Goal: Task Accomplishment & Management: Manage account settings

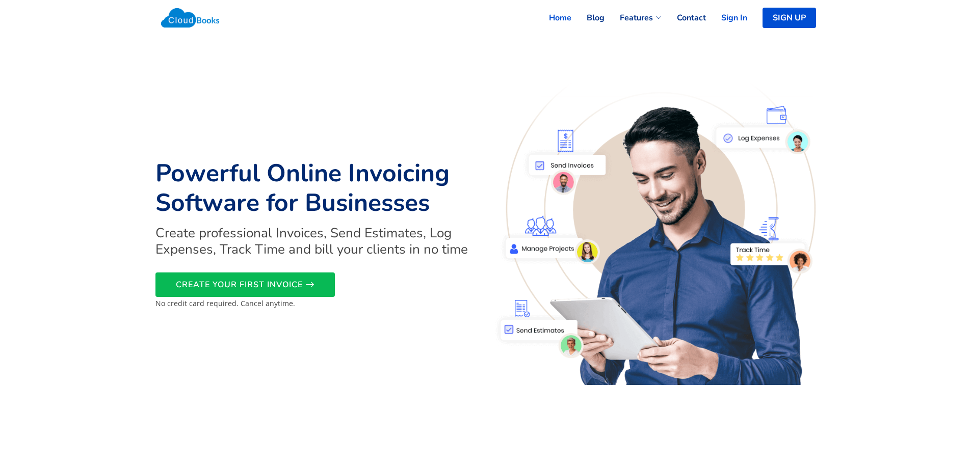
click at [735, 15] on link "Sign In" at bounding box center [726, 18] width 41 height 22
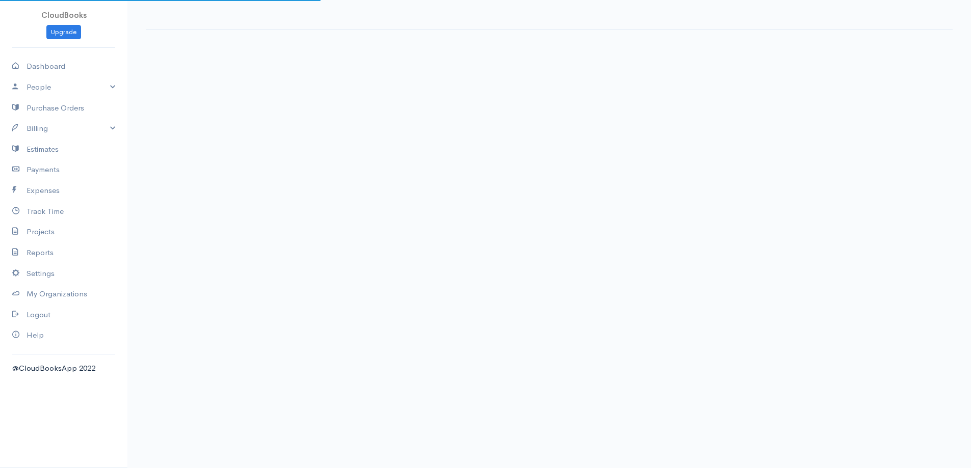
select select "365"
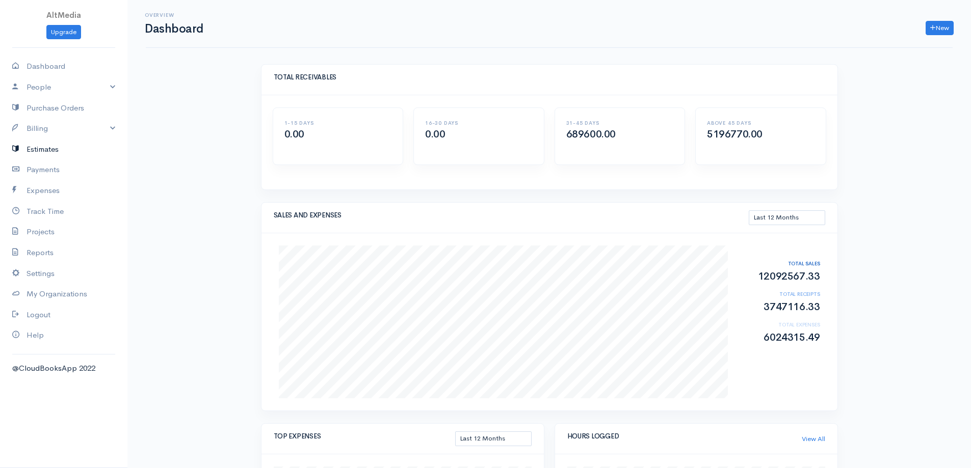
click at [47, 145] on link "Estimates" at bounding box center [63, 149] width 127 height 21
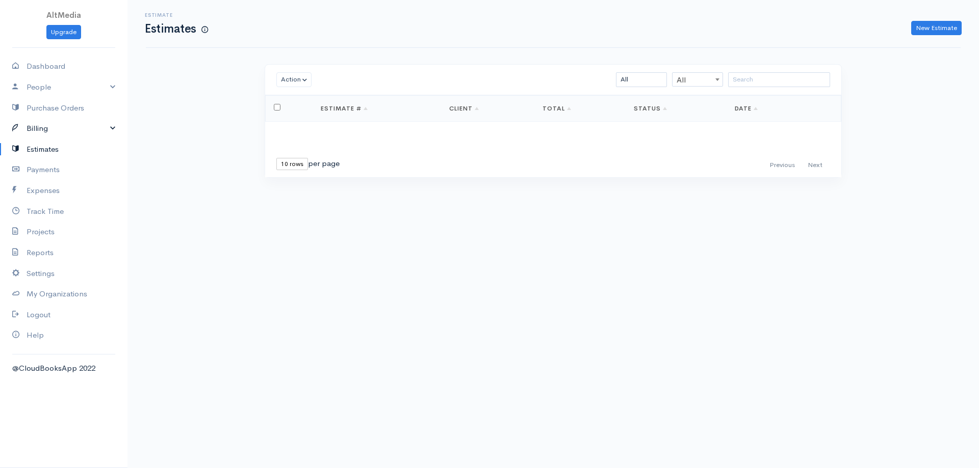
click at [48, 129] on link "Billing" at bounding box center [63, 128] width 127 height 21
click at [42, 151] on link "Invoice" at bounding box center [63, 148] width 127 height 18
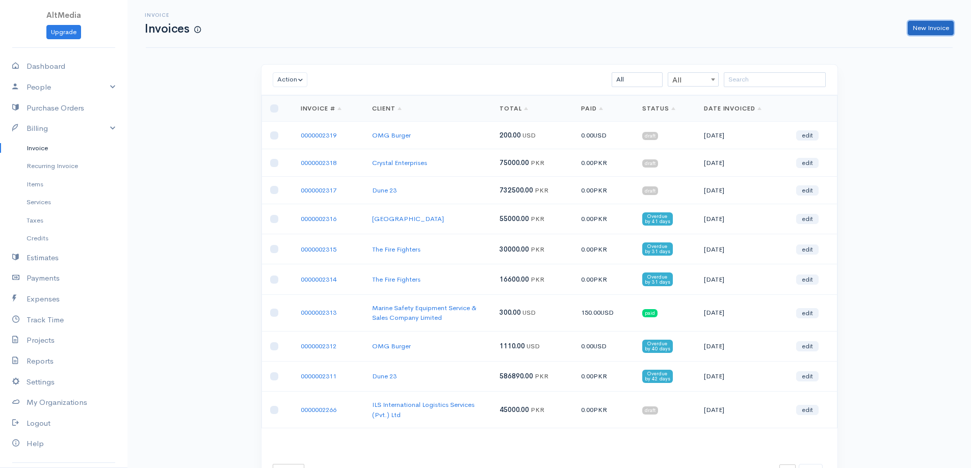
click at [939, 27] on link "New Invoice" at bounding box center [931, 28] width 46 height 15
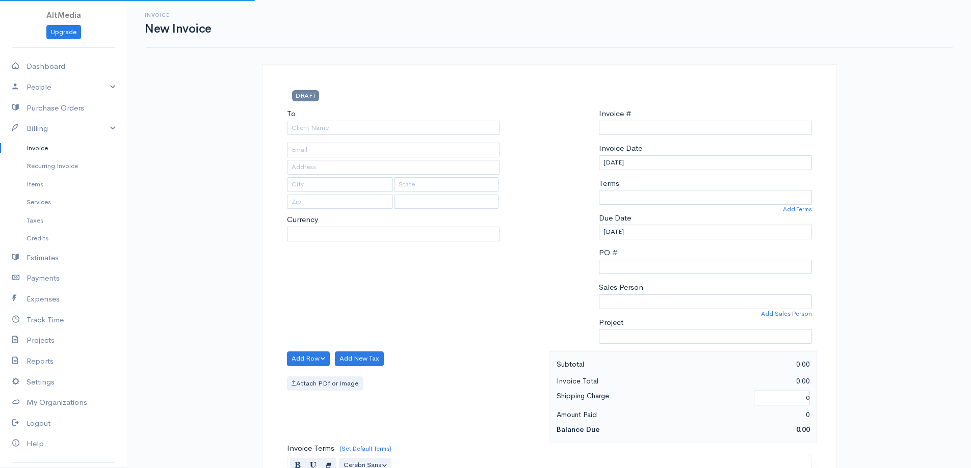
type input "0000002320"
select select "[GEOGRAPHIC_DATA]"
select select "PKR"
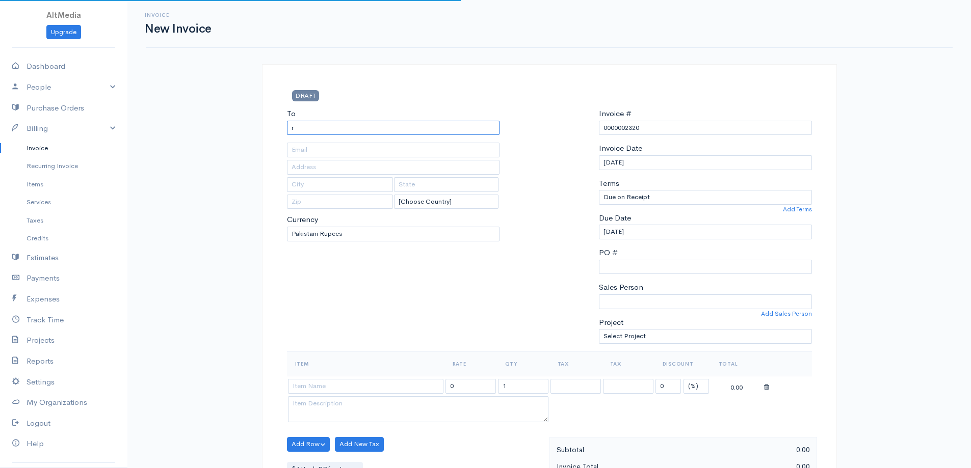
click at [337, 128] on input "r" at bounding box center [393, 128] width 213 height 15
type input "Road House"
click at [344, 140] on body "AltMedia Upgrade Dashboard People Clients Vendors Staff Users Purchase Orders B…" at bounding box center [485, 440] width 971 height 881
click at [624, 164] on input "11-08-2025" at bounding box center [705, 162] width 213 height 15
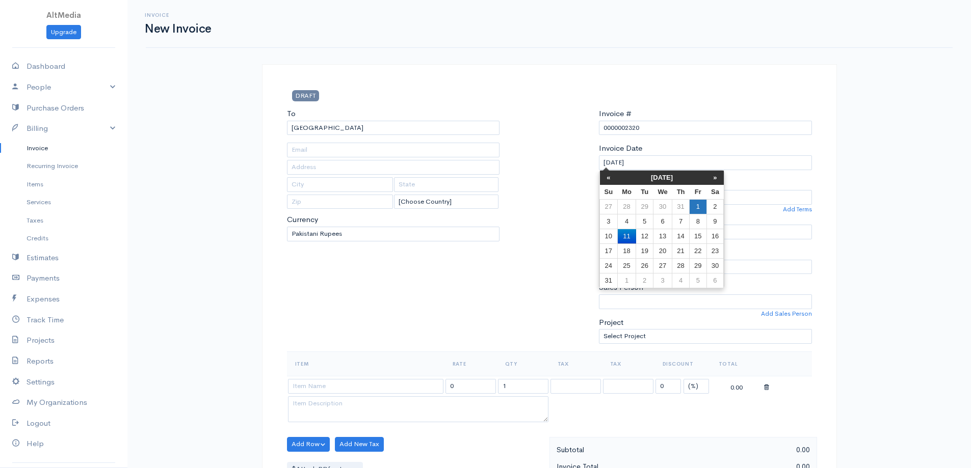
click at [694, 213] on td "1" at bounding box center [698, 206] width 17 height 15
type input "01-08-2025"
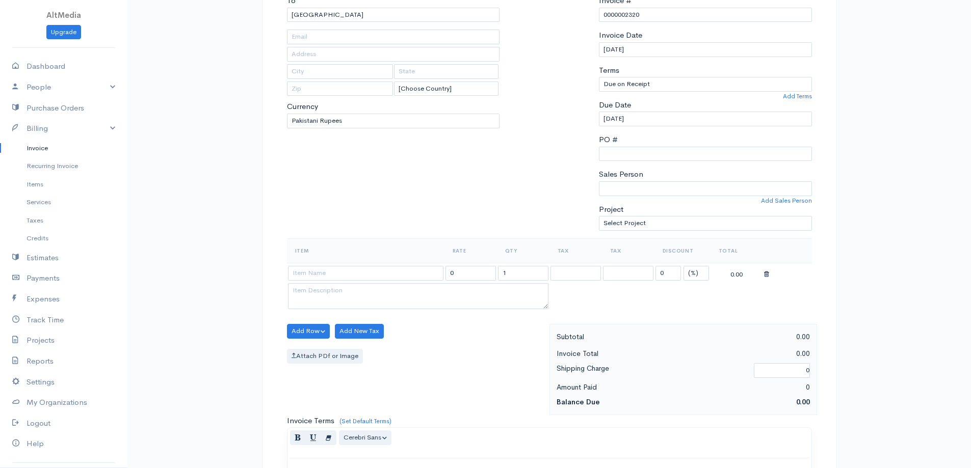
scroll to position [153, 0]
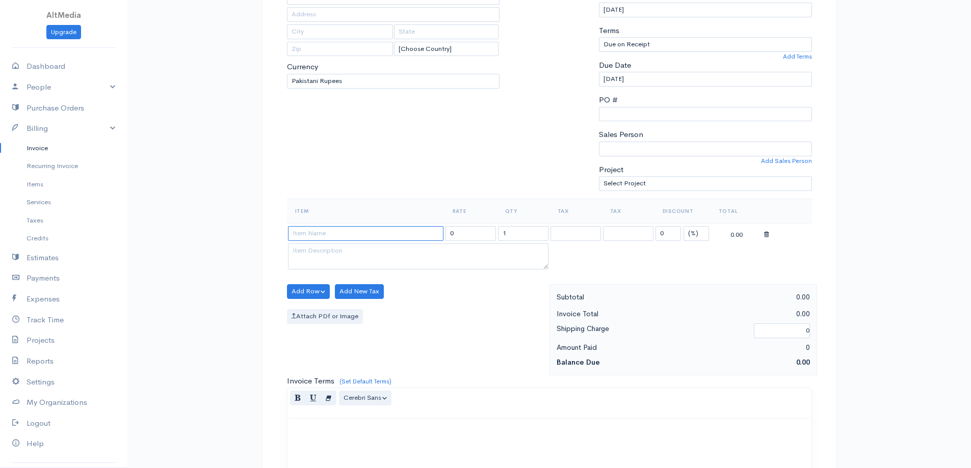
click at [377, 230] on input at bounding box center [365, 233] width 155 height 15
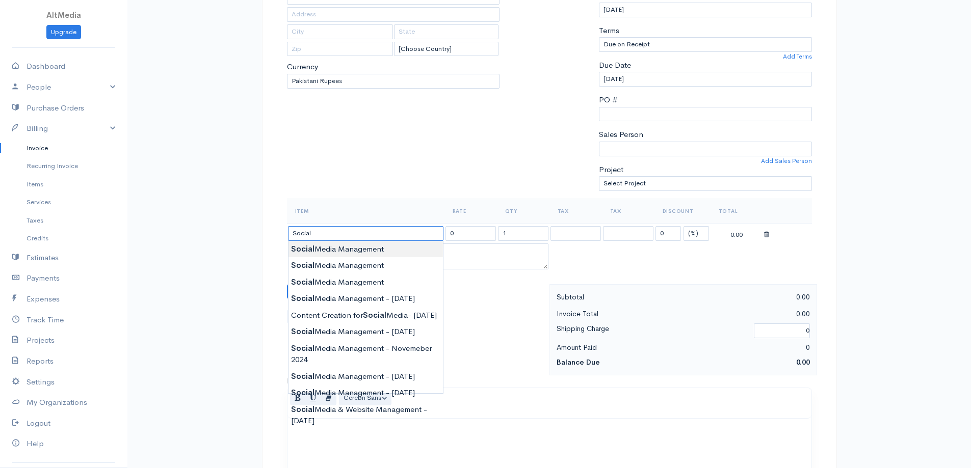
type input "Social Media Management"
type input "75000.00"
type textarea "For the month of August 2025"
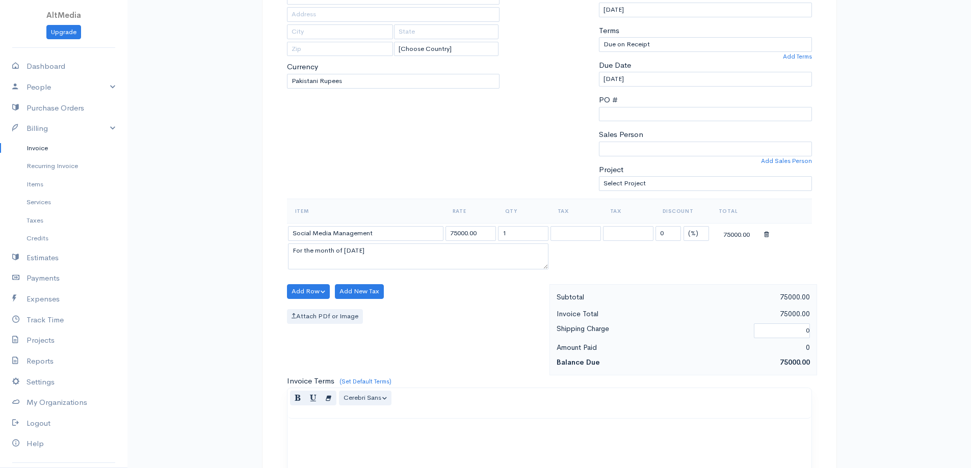
click at [379, 252] on body "AltMedia Upgrade Dashboard People Clients Vendors Staff Users Purchase Orders B…" at bounding box center [485, 287] width 971 height 881
drag, startPoint x: 455, startPoint y: 232, endPoint x: 443, endPoint y: 233, distance: 11.3
click at [443, 233] on tr "Social Media Management 75000.00 1 Service Tax 13% Service Tax Bank Charges Ser…" at bounding box center [549, 233] width 525 height 20
type input "55000.00"
drag, startPoint x: 390, startPoint y: 251, endPoint x: 239, endPoint y: 256, distance: 151.4
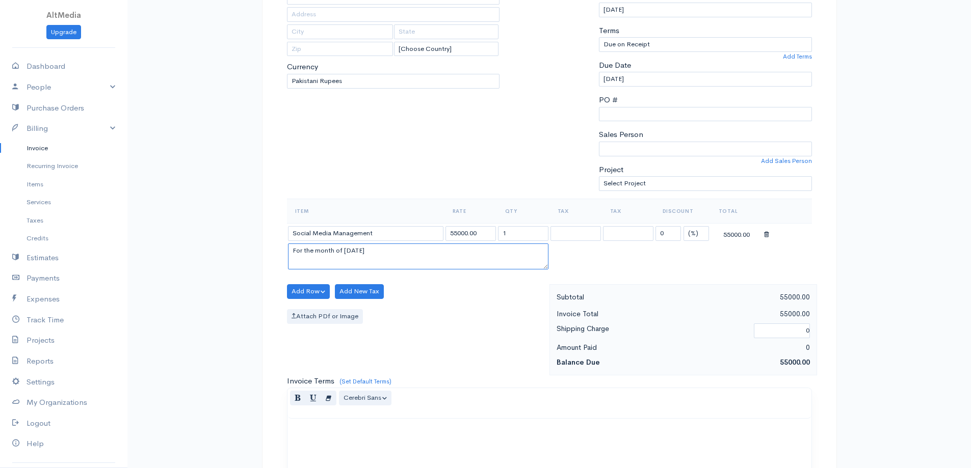
click at [239, 256] on div "Invoice New Invoice DRAFT To Road House [Choose Country] United States Canada U…" at bounding box center [548, 287] width 843 height 881
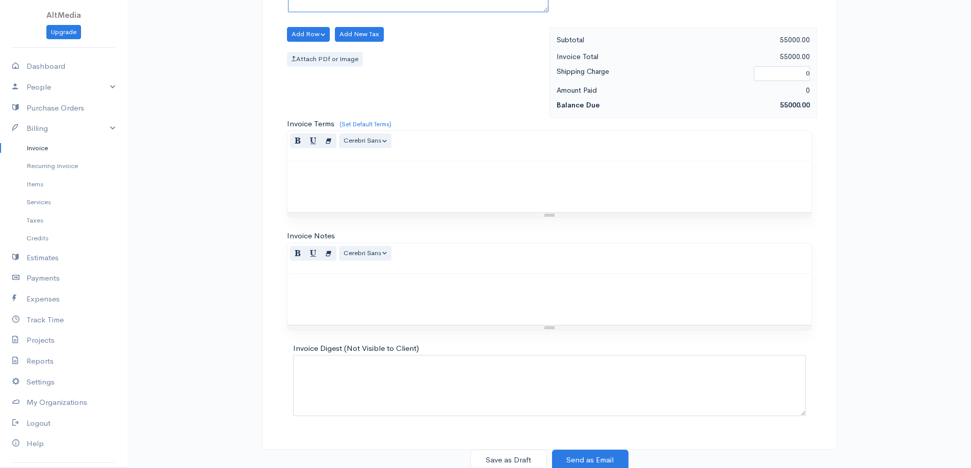
scroll to position [413, 0]
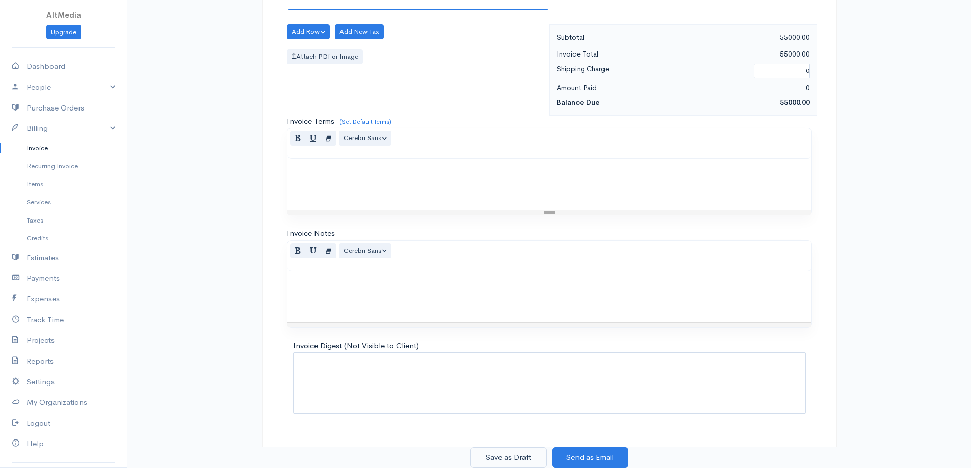
type textarea "July 2025"
click at [525, 463] on button "Save as Draft" at bounding box center [508, 457] width 76 height 21
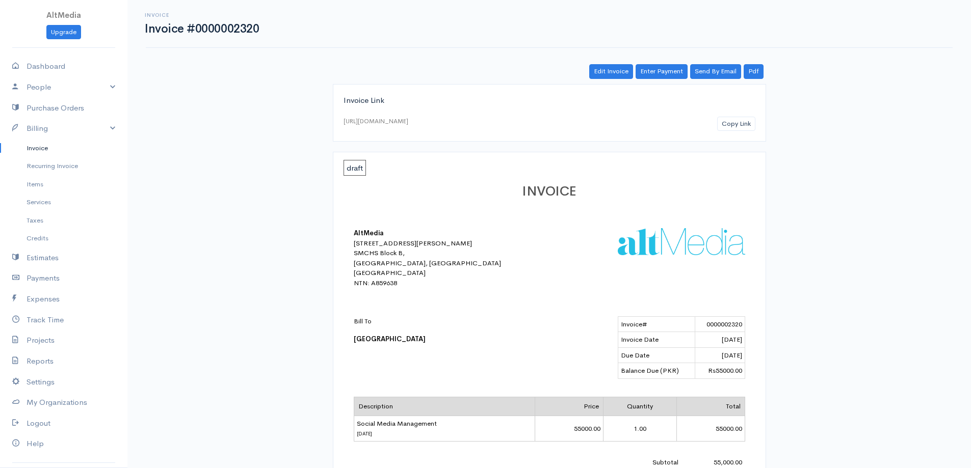
click at [45, 147] on link "Invoice" at bounding box center [63, 148] width 127 height 18
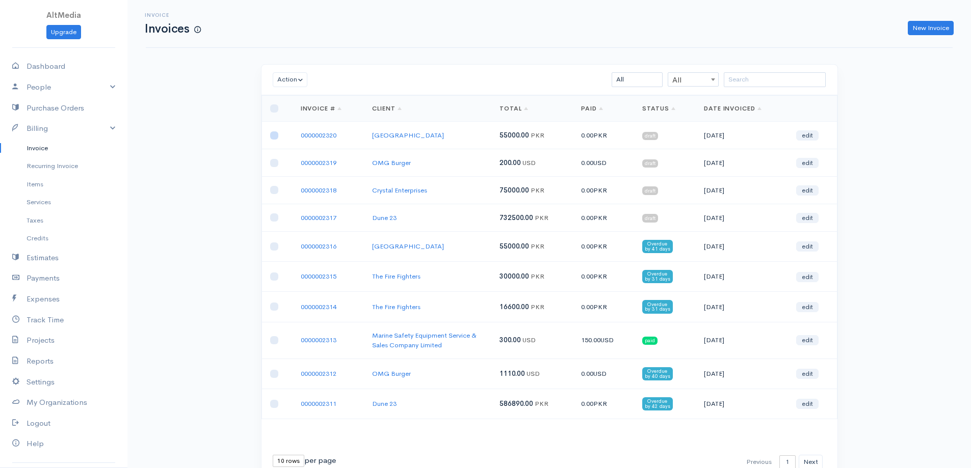
click at [272, 137] on input "checkbox" at bounding box center [274, 135] width 8 height 8
checkbox input "true"
click at [305, 81] on button "Action" at bounding box center [290, 79] width 35 height 15
click at [326, 172] on link "Mark as Sent" at bounding box center [313, 171] width 81 height 18
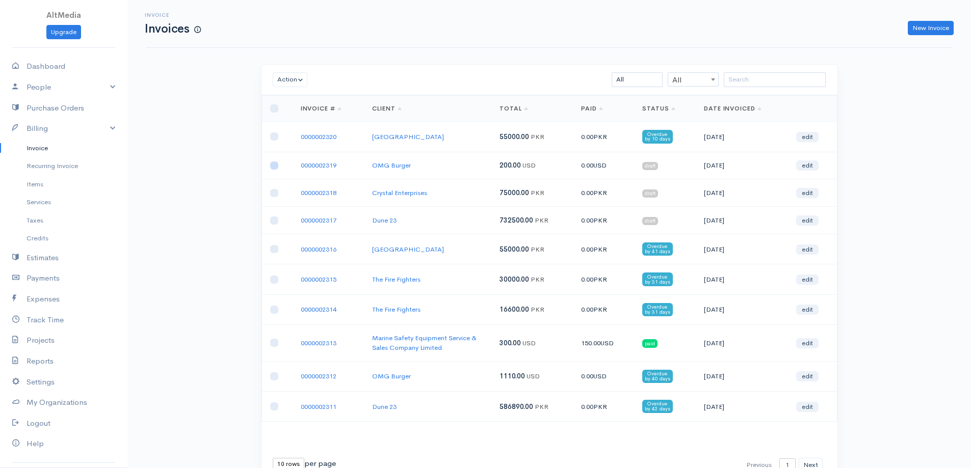
click at [275, 165] on input "checkbox" at bounding box center [274, 166] width 8 height 8
checkbox input "true"
click at [273, 196] on input "checkbox" at bounding box center [274, 193] width 8 height 8
checkbox input "true"
click at [274, 221] on input "checkbox" at bounding box center [274, 221] width 8 height 8
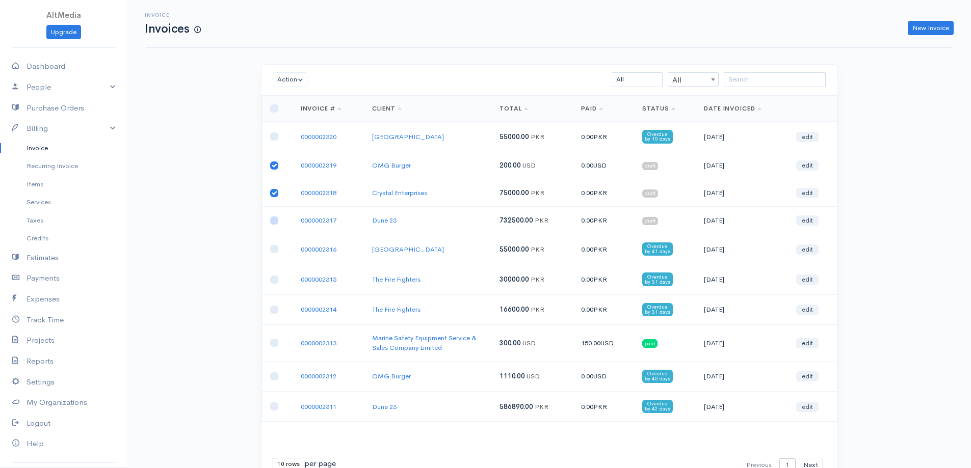
checkbox input "true"
click at [297, 80] on button "Action" at bounding box center [290, 79] width 35 height 15
click at [326, 168] on link "Mark as Sent" at bounding box center [313, 171] width 81 height 18
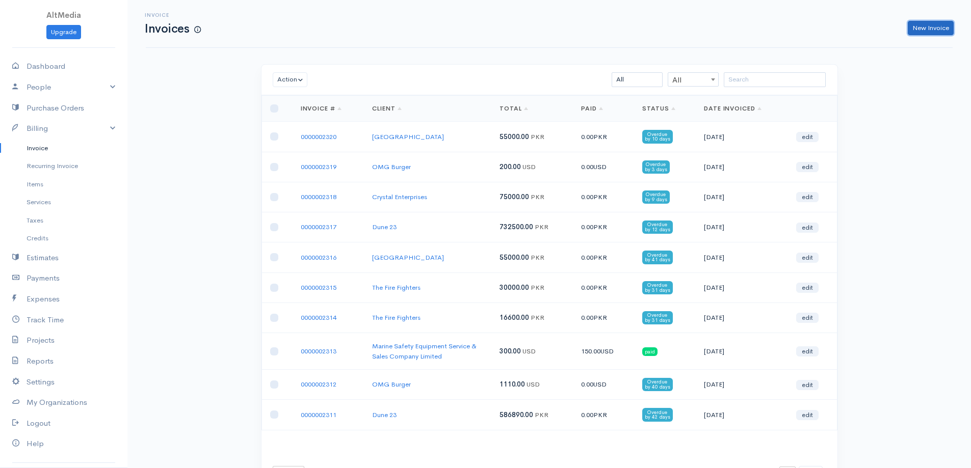
click at [947, 23] on link "New Invoice" at bounding box center [931, 28] width 46 height 15
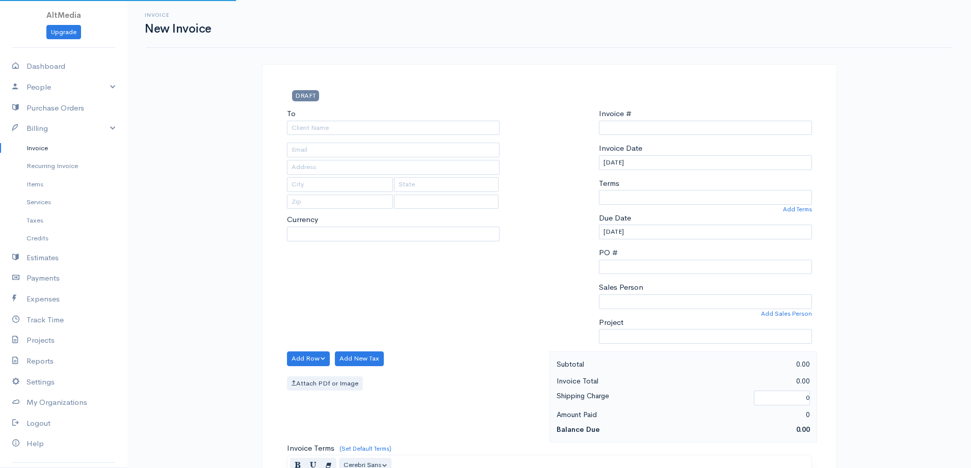
type input "0000002321"
select select "[GEOGRAPHIC_DATA]"
select select "PKR"
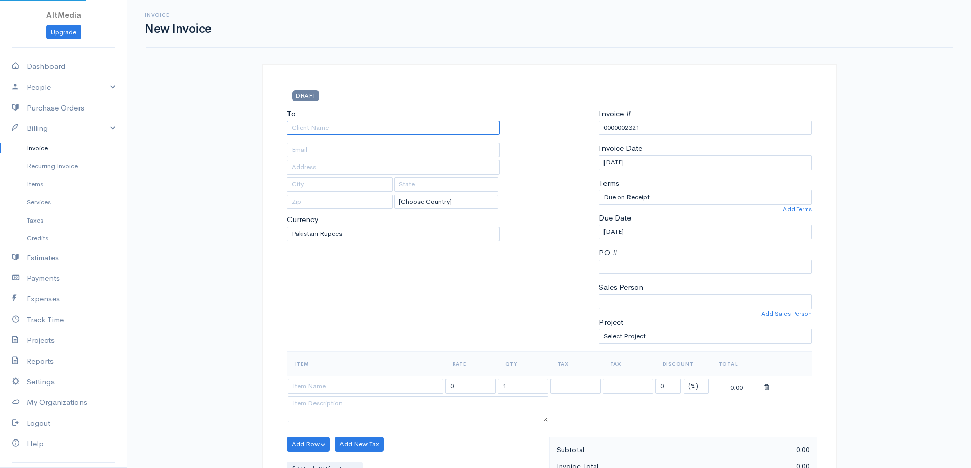
click at [369, 127] on input "To" at bounding box center [393, 128] width 213 height 15
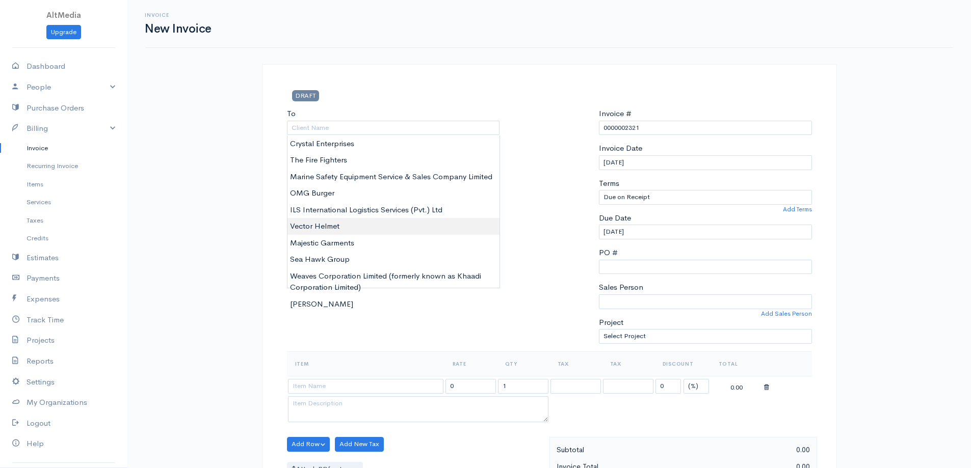
type input "Vector Helmet"
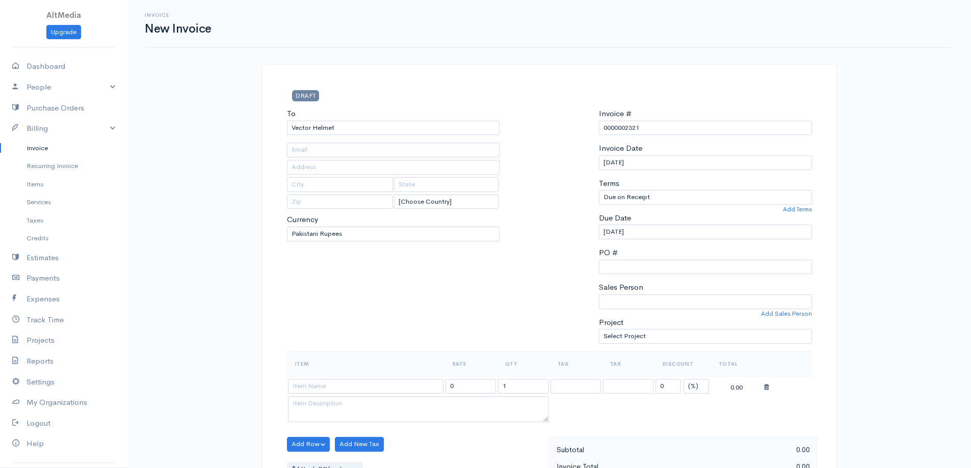
click at [333, 230] on body "AltMedia Upgrade Dashboard People Clients Vendors Staff Users Purchase Orders B…" at bounding box center [485, 440] width 971 height 881
type input "Shop # 12 Akbar Road, Saddar"
type input "Karachi"
type input "Sindh"
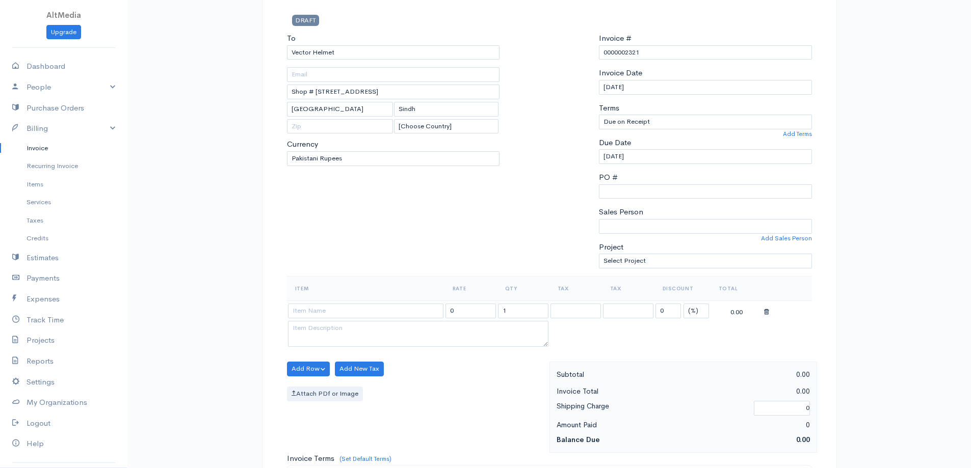
scroll to position [102, 0]
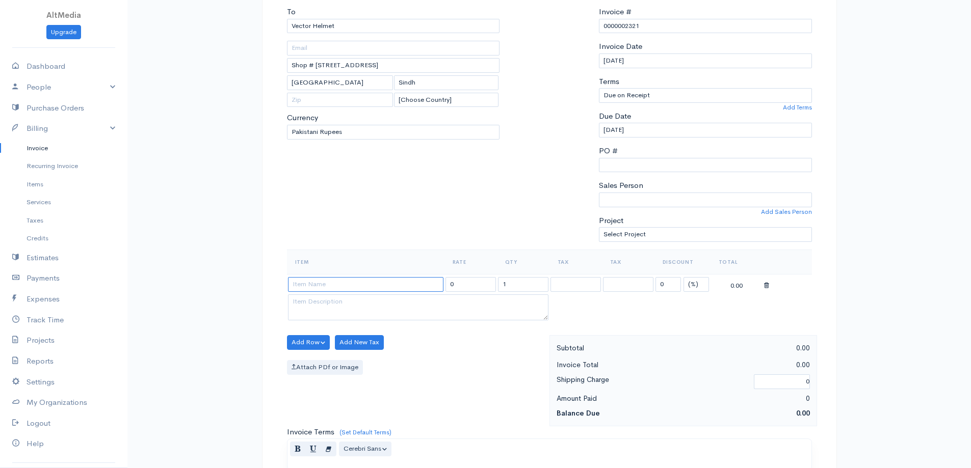
click at [335, 282] on input at bounding box center [365, 284] width 155 height 15
type input "Product Photography"
type input "20000.00"
type textarea "19 Helmets Photography on plain background"
click at [337, 298] on body "AltMedia Upgrade Dashboard People Clients Vendors Staff Users Purchase Orders B…" at bounding box center [485, 338] width 971 height 881
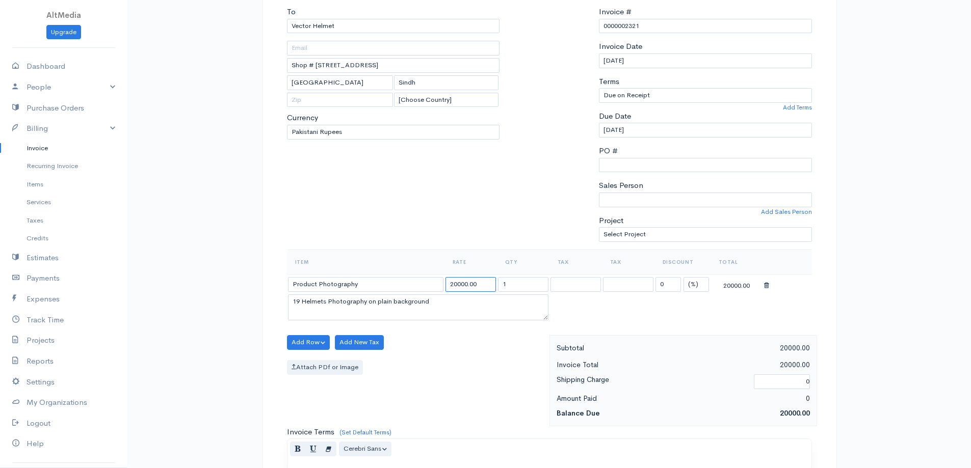
click at [455, 287] on input "20000.00" at bounding box center [470, 284] width 50 height 15
type input "25000.00"
drag, startPoint x: 299, startPoint y: 300, endPoint x: 283, endPoint y: 297, distance: 16.5
click at [283, 297] on div "Item Rate Qty Tax Tax Discount Total Product Photography 25000.00 1 Service Tax…" at bounding box center [549, 293] width 535 height 86
click at [416, 310] on textarea "24 Helmets Photography on plain background 3 Accessories" at bounding box center [418, 308] width 260 height 27
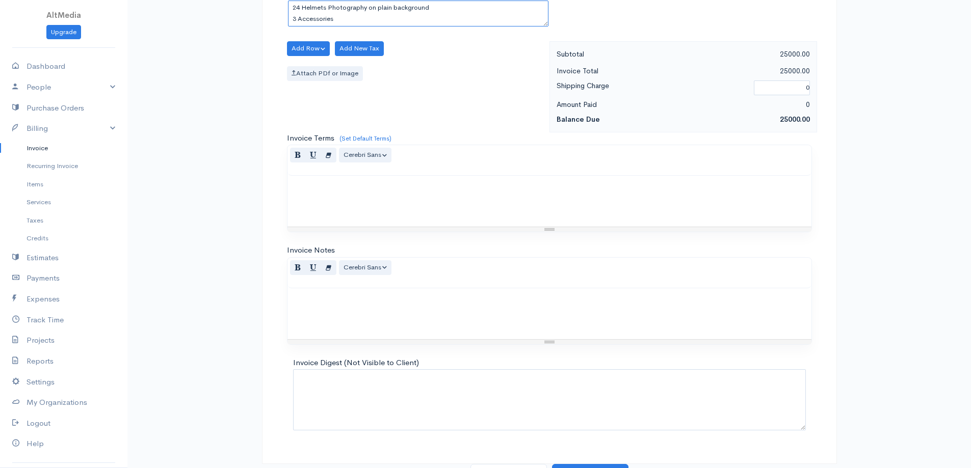
scroll to position [413, 0]
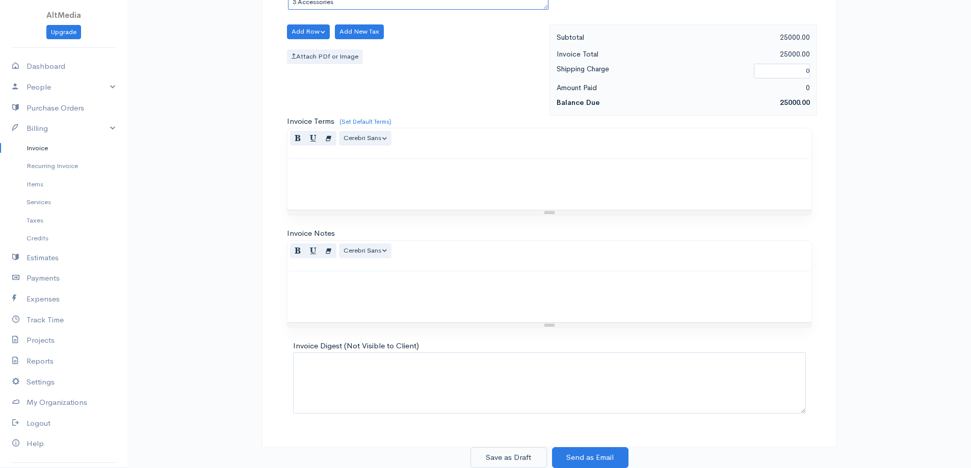
type textarea "24 Helmets Photography on plain background 3 Accessories"
click at [507, 464] on button "Save as Draft" at bounding box center [508, 457] width 76 height 21
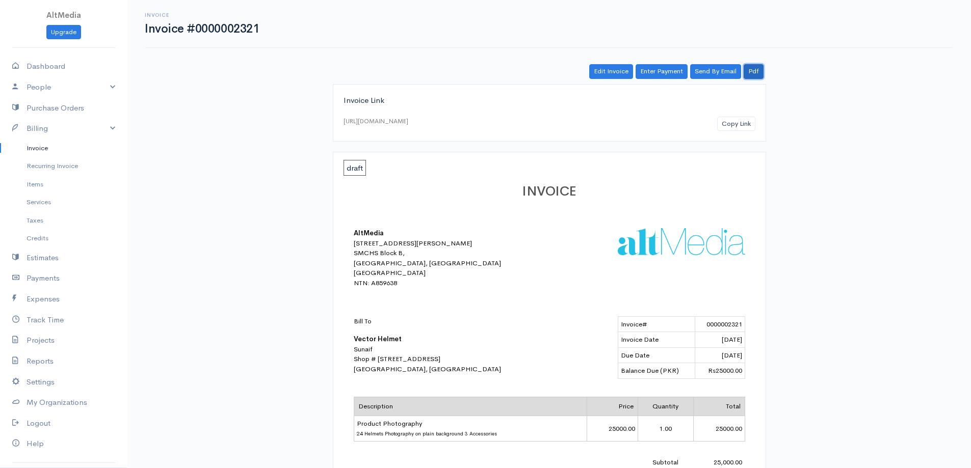
click at [756, 65] on link "Pdf" at bounding box center [754, 71] width 20 height 15
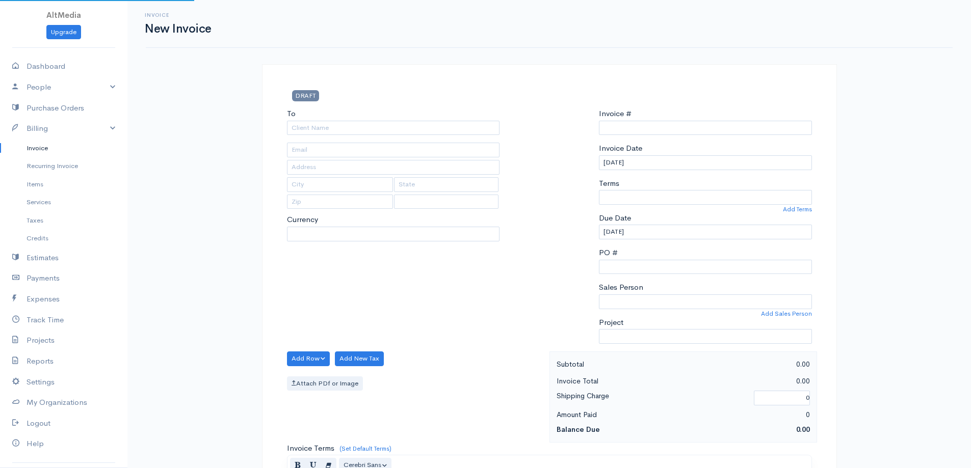
scroll to position [197, 0]
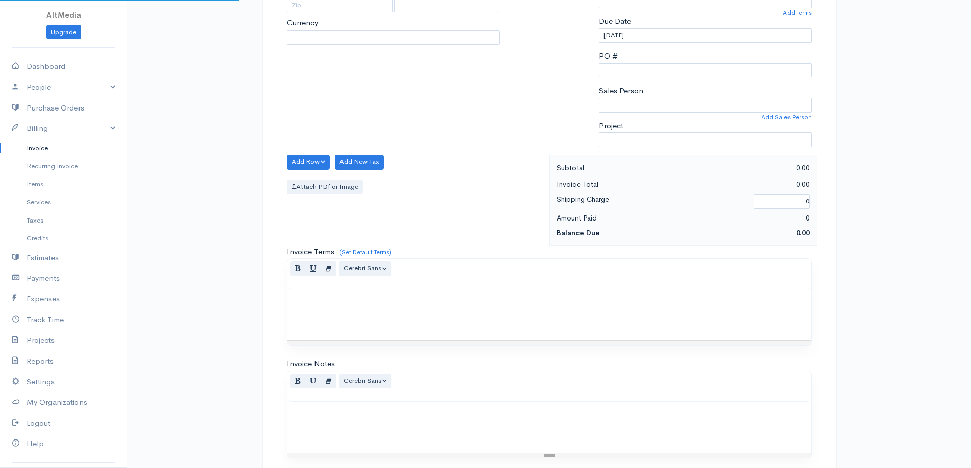
type input "0000002322"
select select "[GEOGRAPHIC_DATA]"
select select "PKR"
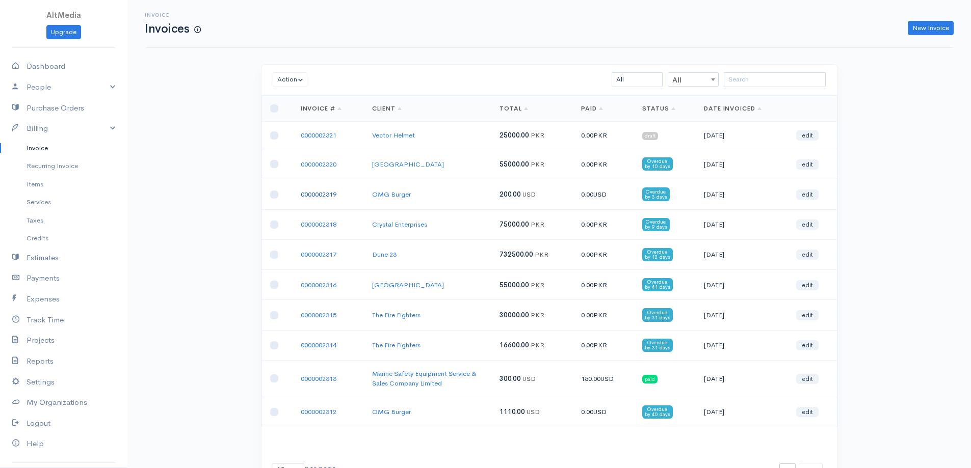
scroll to position [53, 0]
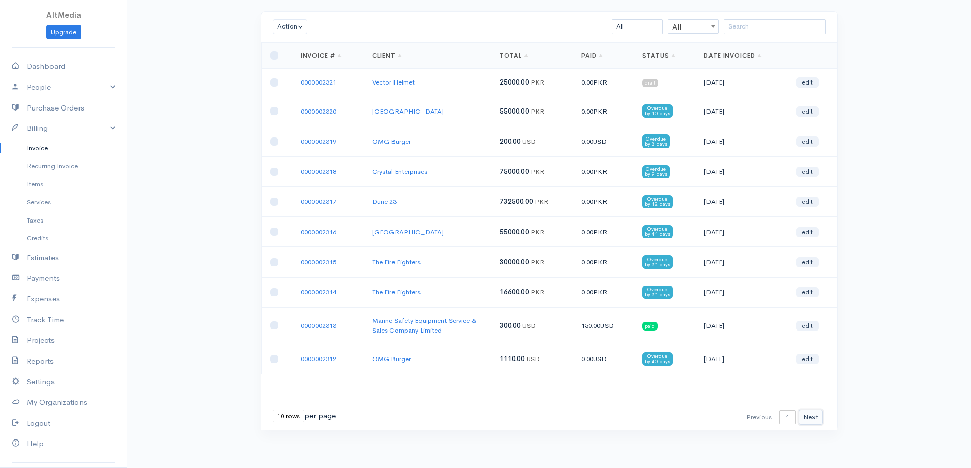
click at [808, 417] on button "Next" at bounding box center [811, 417] width 24 height 15
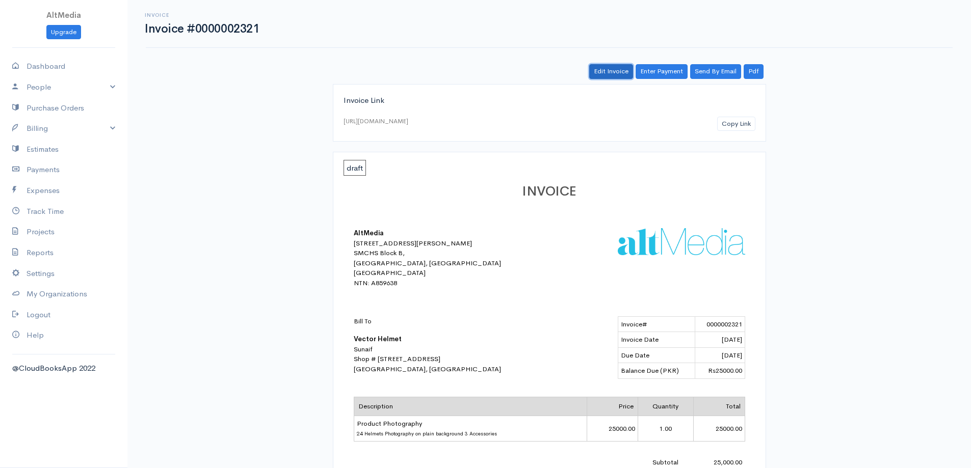
click at [616, 73] on link "Edit Invoice" at bounding box center [611, 71] width 44 height 15
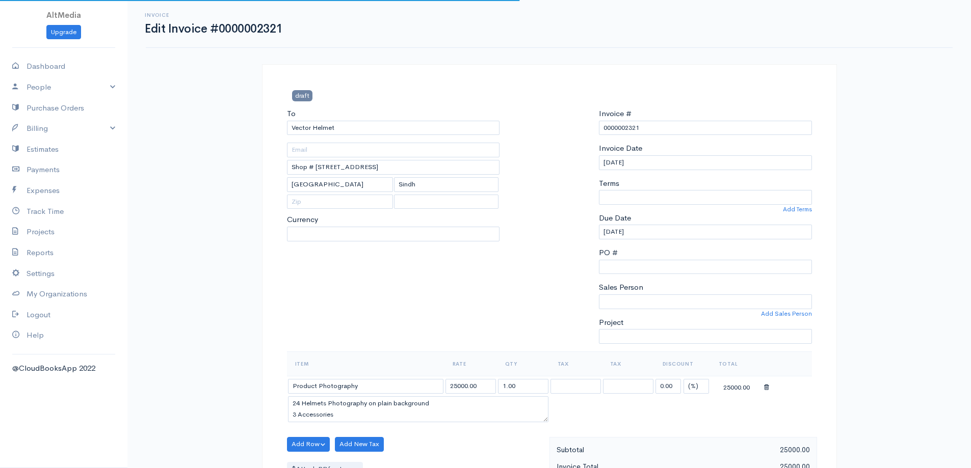
select select
select select "[GEOGRAPHIC_DATA]"
select select "PKR"
select select "0"
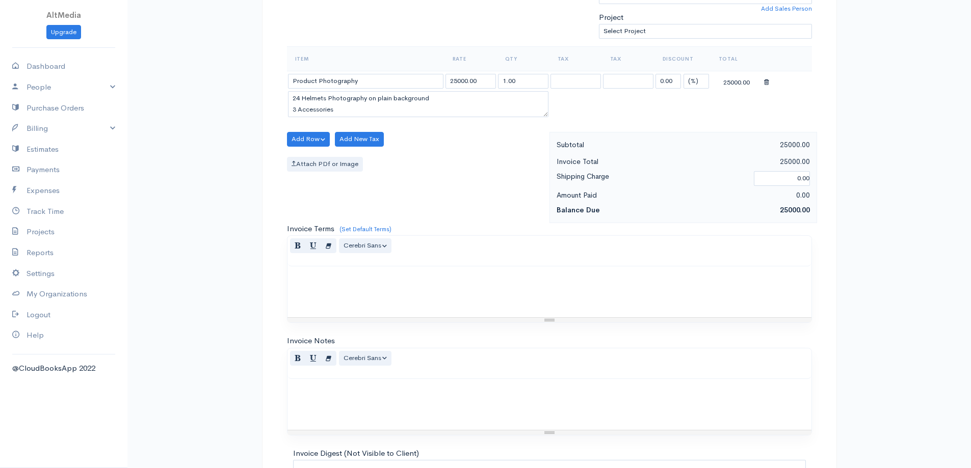
scroll to position [306, 0]
click at [424, 400] on div at bounding box center [549, 404] width 524 height 51
paste div
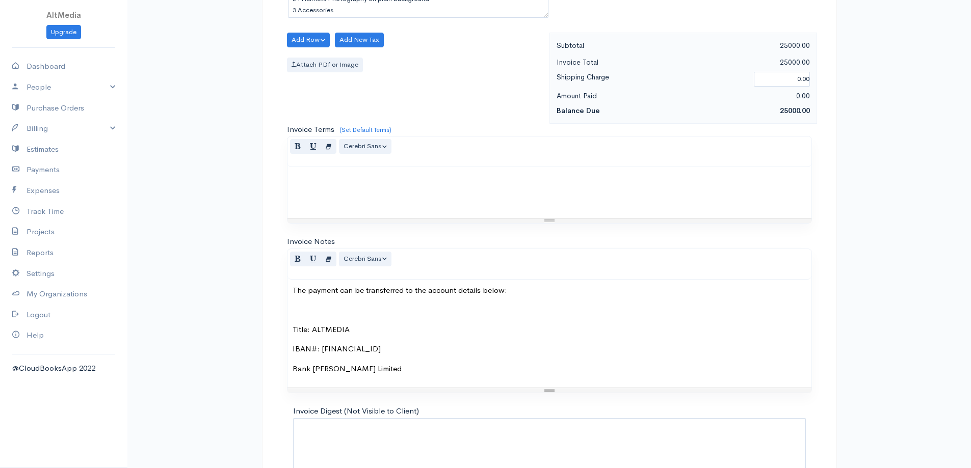
scroll to position [412, 0]
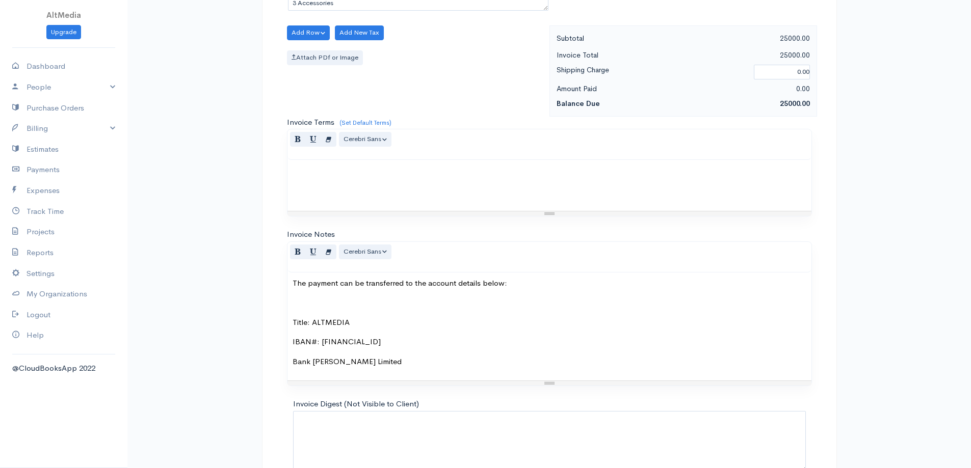
click at [361, 340] on p "IBAN#: PK54BAHL5028008100185901" at bounding box center [550, 342] width 514 height 12
click at [366, 337] on p "IBAN#: PK54BAHL5028008100185901" at bounding box center [550, 342] width 514 height 12
click at [374, 333] on div "The payment can be transferred to the account details below: Title: ALTMEDIA IB…" at bounding box center [549, 327] width 524 height 109
click at [416, 325] on p "Title: ALTMEDIA" at bounding box center [550, 323] width 514 height 12
click at [385, 298] on p at bounding box center [550, 303] width 514 height 12
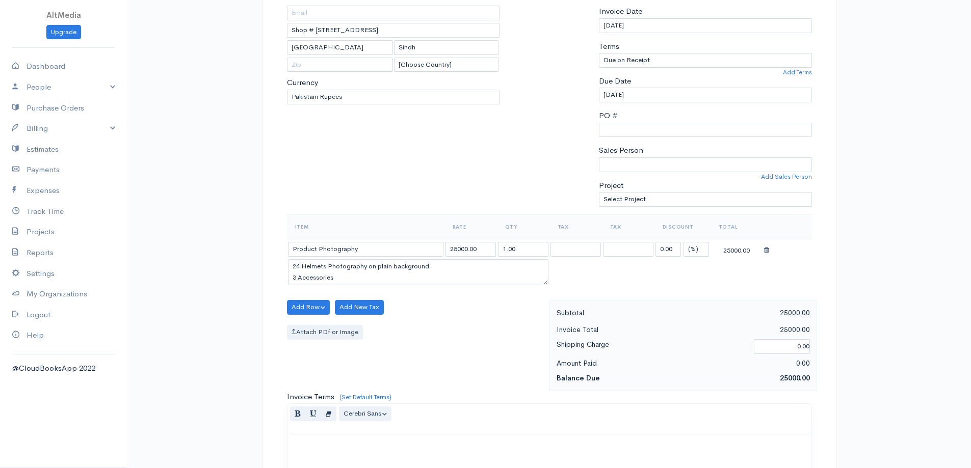
scroll to position [106, 0]
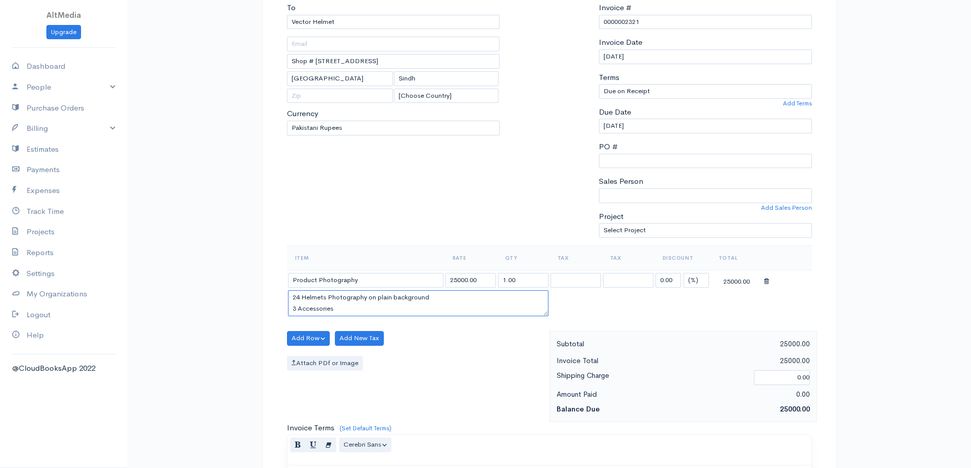
drag, startPoint x: 339, startPoint y: 309, endPoint x: 284, endPoint y: 311, distance: 55.6
click at [284, 311] on div "Item Rate Qty Tax Tax Discount Total Product Photography 25000.00 1.00 Service …" at bounding box center [549, 289] width 535 height 86
click at [367, 297] on textarea "24 Helmets Photography on plain background" at bounding box center [418, 303] width 260 height 27
paste textarea "3 Accessories"
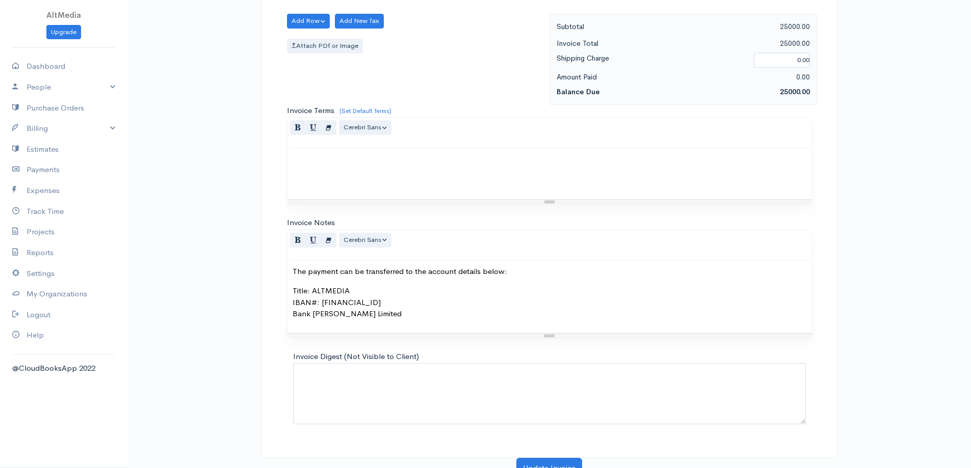
scroll to position [434, 0]
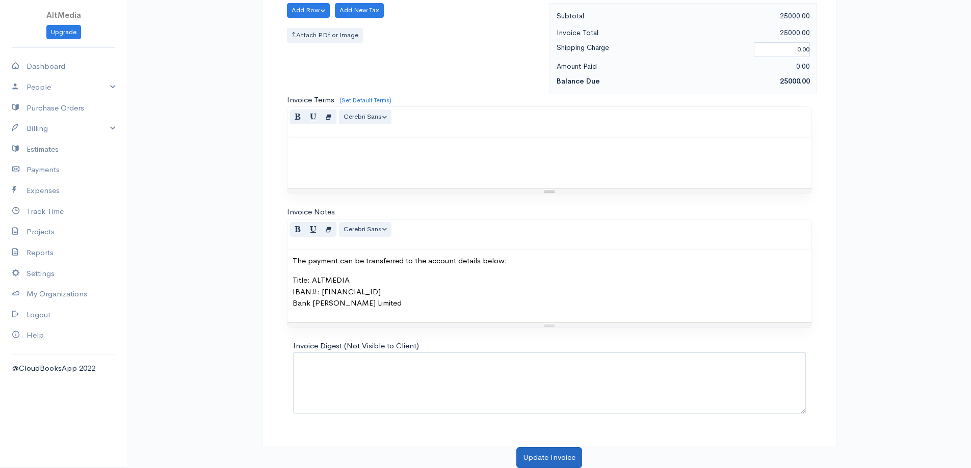
type textarea "24 Helmets Photography & 3 Accessories on plain background"
click at [570, 452] on button "Update Invoice" at bounding box center [549, 457] width 66 height 21
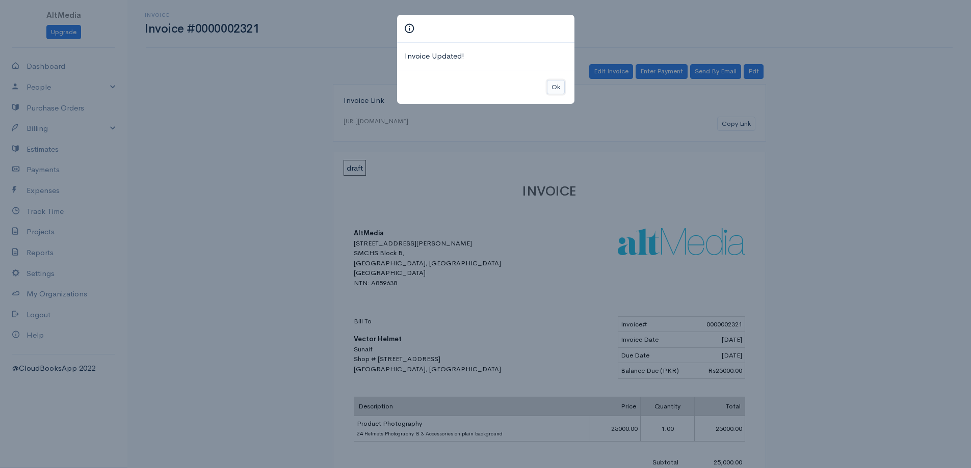
click at [557, 88] on button "Ok" at bounding box center [556, 87] width 18 height 15
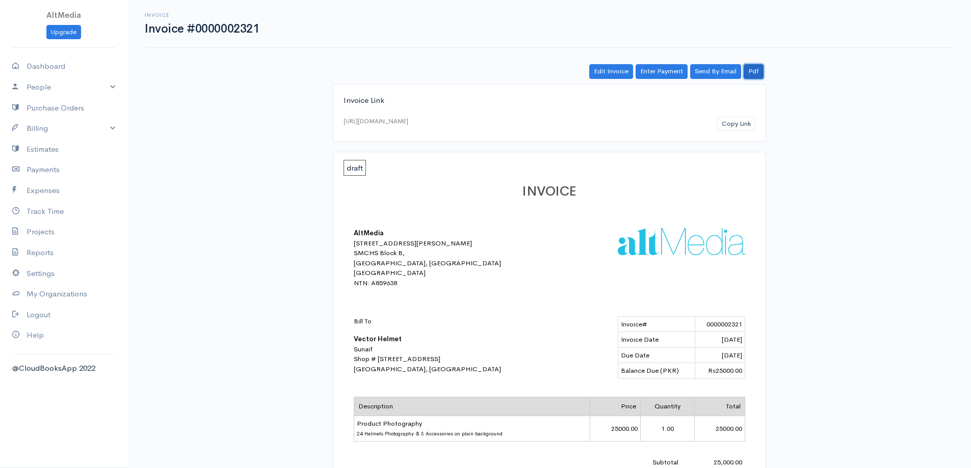
click at [754, 65] on link "Pdf" at bounding box center [754, 71] width 20 height 15
click at [103, 126] on link "Billing" at bounding box center [63, 128] width 127 height 21
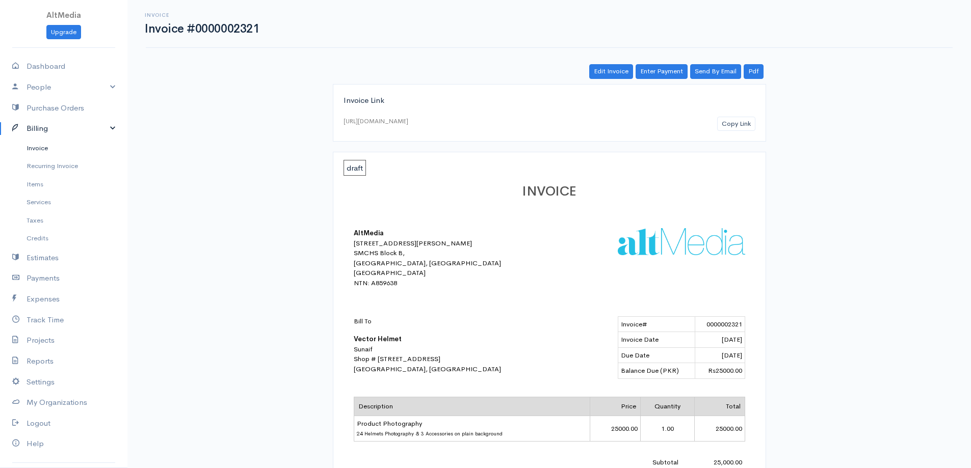
click at [46, 146] on link "Invoice" at bounding box center [63, 148] width 127 height 18
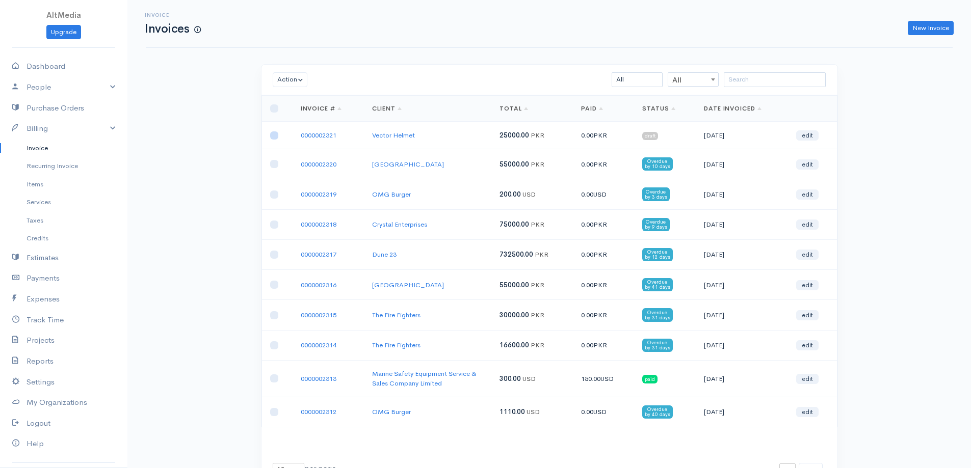
click at [274, 134] on input "checkbox" at bounding box center [274, 135] width 8 height 8
checkbox input "true"
click at [297, 80] on button "Action" at bounding box center [290, 79] width 35 height 15
click at [324, 172] on link "Mark as Sent" at bounding box center [313, 171] width 81 height 18
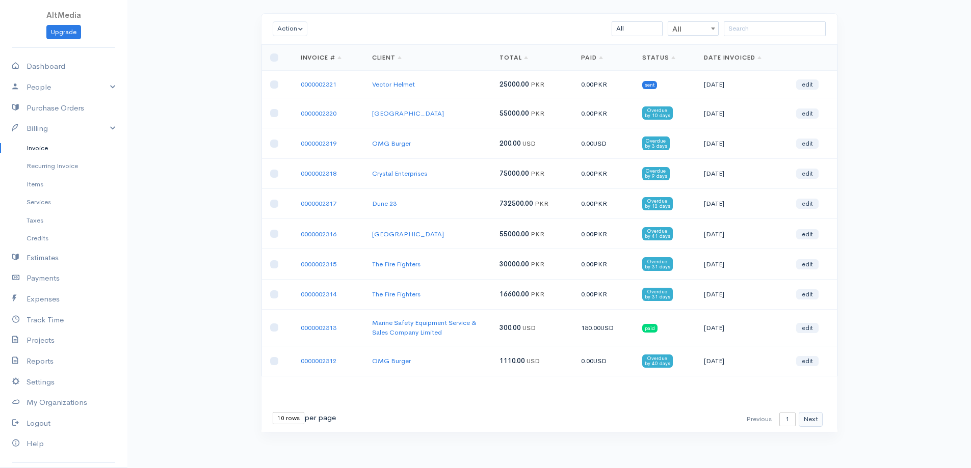
scroll to position [53, 0]
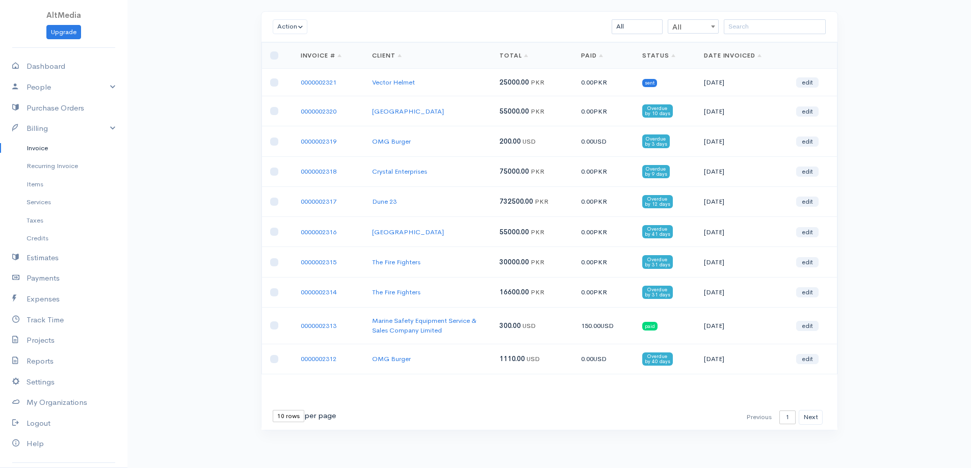
click at [759, 419] on div "First Previous 1 2 3 4 5 6 7 8 9 10 11 12 13 Next Last" at bounding box center [784, 417] width 85 height 15
click at [811, 414] on button "Next" at bounding box center [811, 417] width 24 height 15
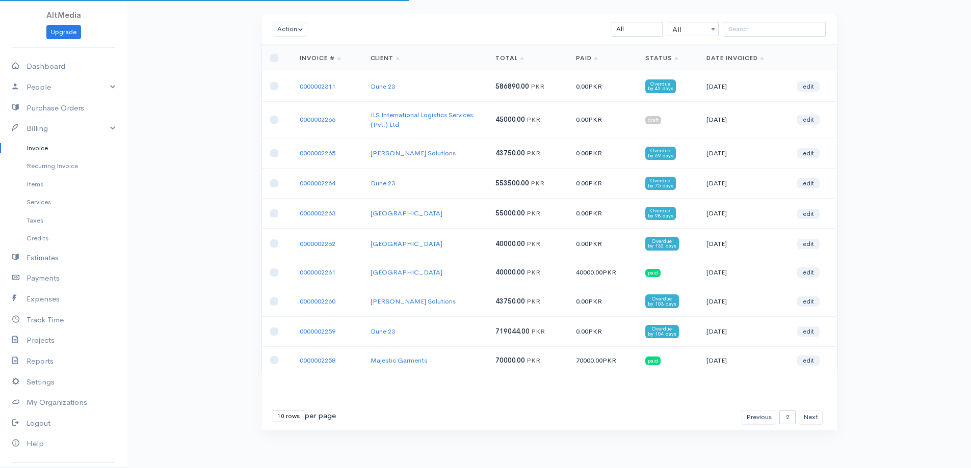
scroll to position [50, 0]
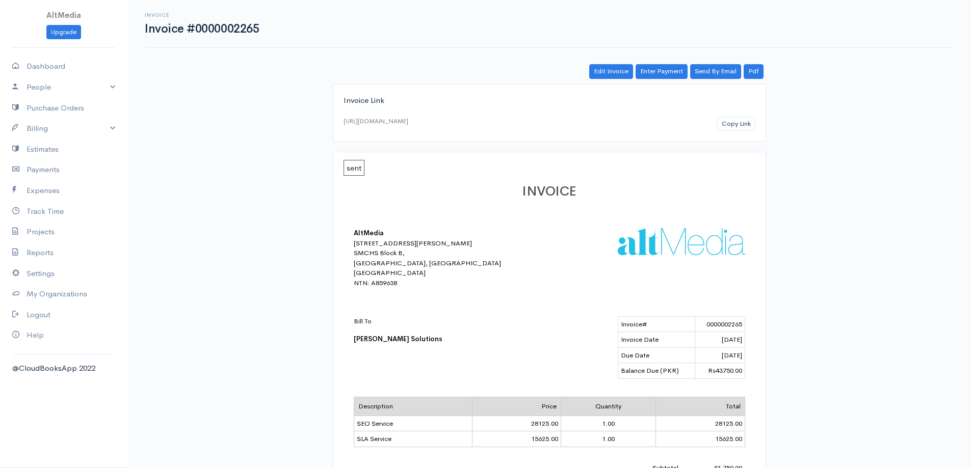
scroll to position [282, 0]
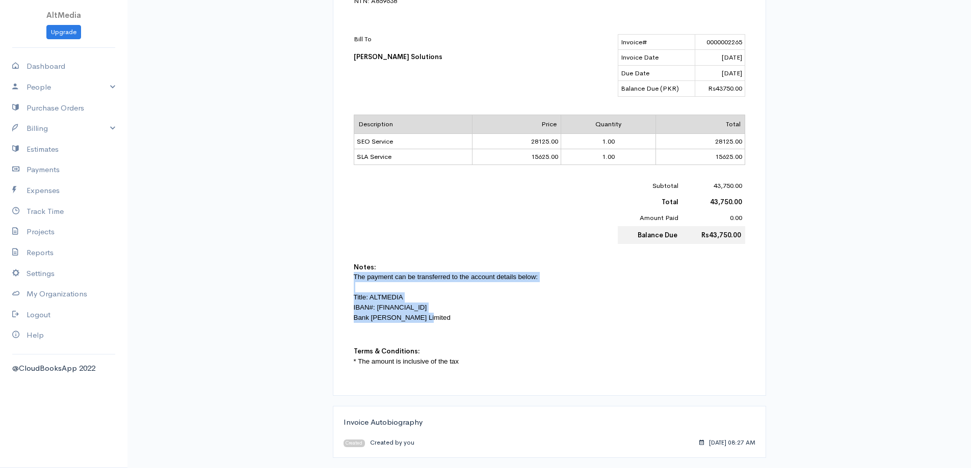
drag, startPoint x: 353, startPoint y: 276, endPoint x: 433, endPoint y: 323, distance: 92.3
click at [433, 323] on p "The payment can be transferred to the account details below: Title: ALTMEDIA IB…" at bounding box center [549, 297] width 391 height 51
copy p "The payment can be transferred to the account details below: Title: ALTMEDIA IB…"
